Goal: Task Accomplishment & Management: Use online tool/utility

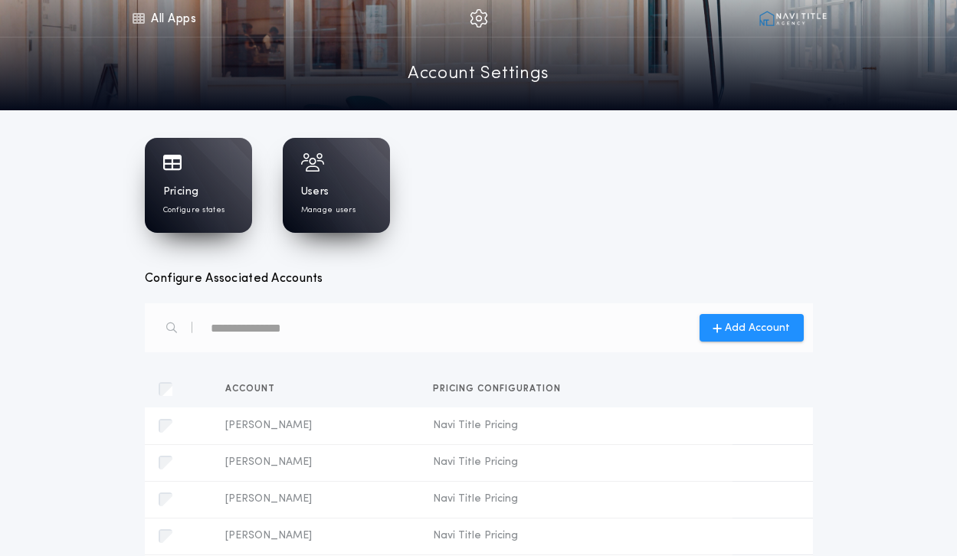
click at [474, 78] on link "Account Settings" at bounding box center [479, 74] width 142 height 27
click at [477, 15] on img at bounding box center [479, 18] width 18 height 18
click at [764, 19] on img at bounding box center [793, 18] width 69 height 15
click at [793, 20] on img at bounding box center [793, 18] width 69 height 15
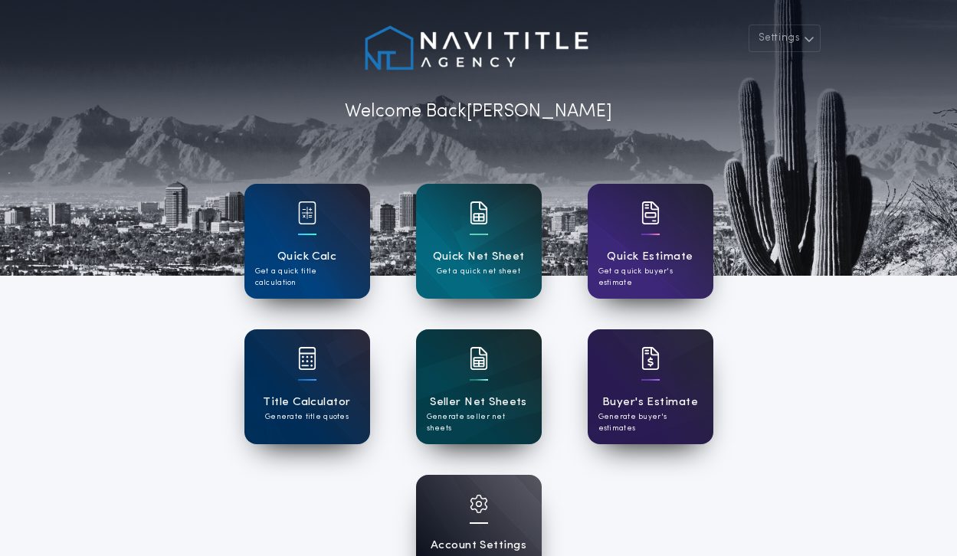
click at [496, 392] on div "Seller Net Sheets Generate seller net sheets" at bounding box center [479, 386] width 126 height 115
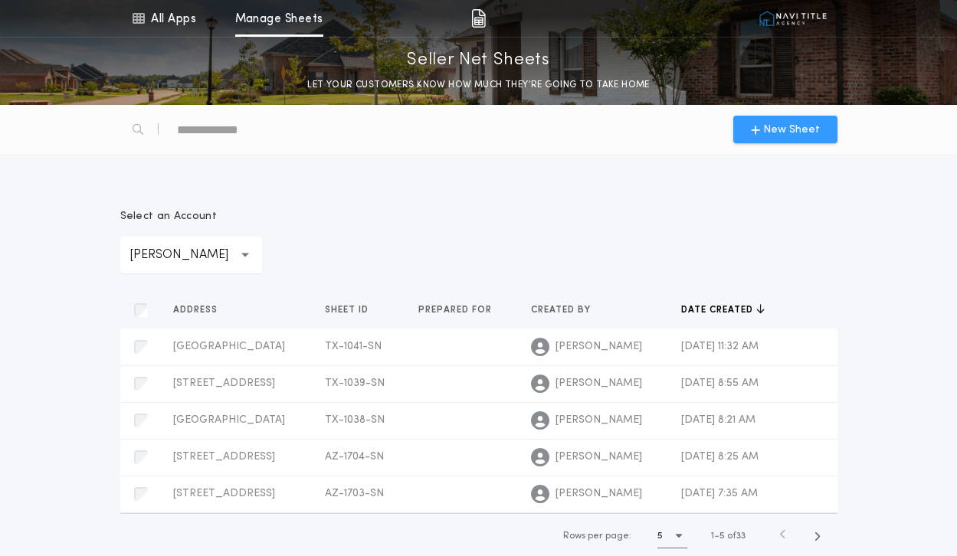
click at [794, 129] on span "New Sheet" at bounding box center [791, 130] width 57 height 16
